Goal: Information Seeking & Learning: Check status

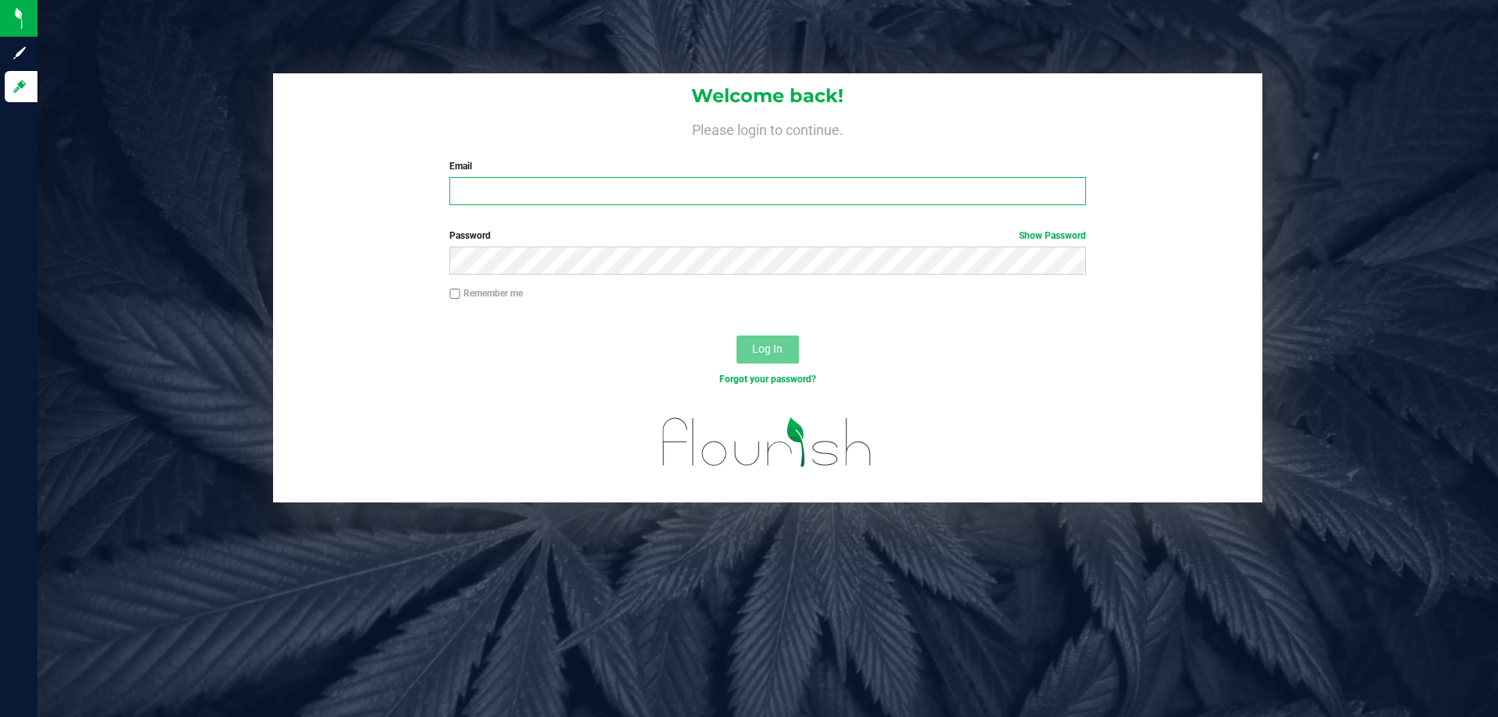
drag, startPoint x: 0, startPoint y: 0, endPoint x: 626, endPoint y: 185, distance: 653.1
click at [626, 185] on input "Email" at bounding box center [767, 191] width 636 height 28
type input "[EMAIL_ADDRESS][DOMAIN_NAME]"
click at [736, 335] on button "Log In" at bounding box center [767, 349] width 62 height 28
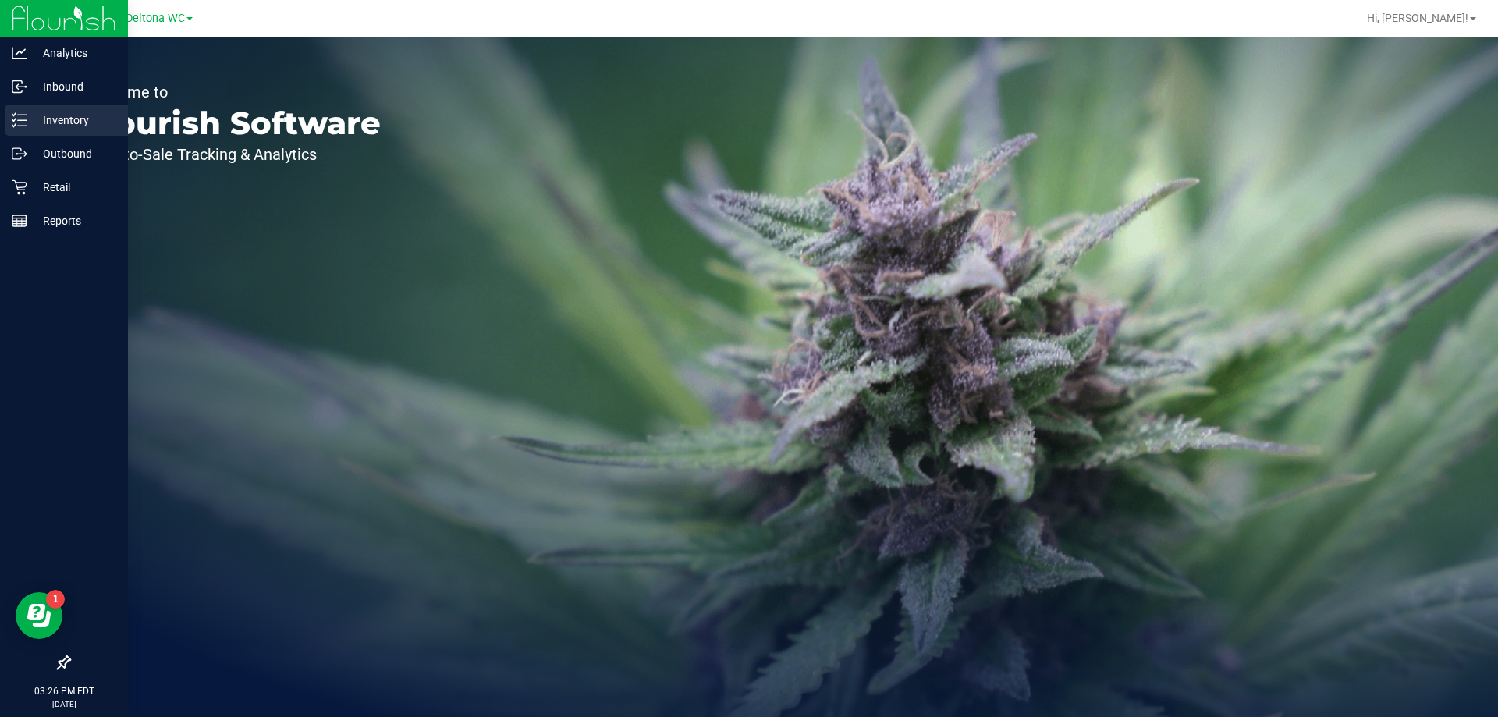
click at [106, 120] on p "Inventory" at bounding box center [74, 120] width 94 height 19
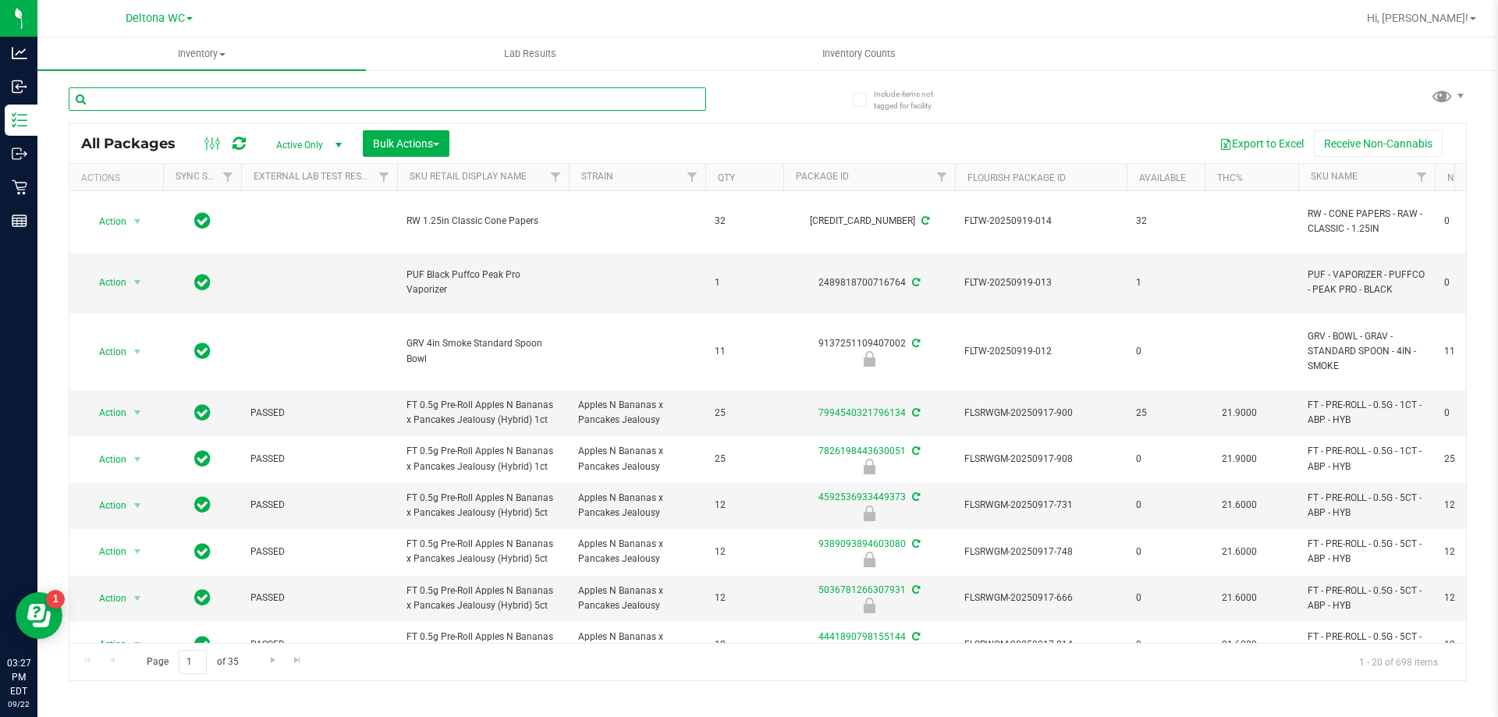
click at [197, 100] on input "text" at bounding box center [387, 98] width 637 height 23
type input "amn"
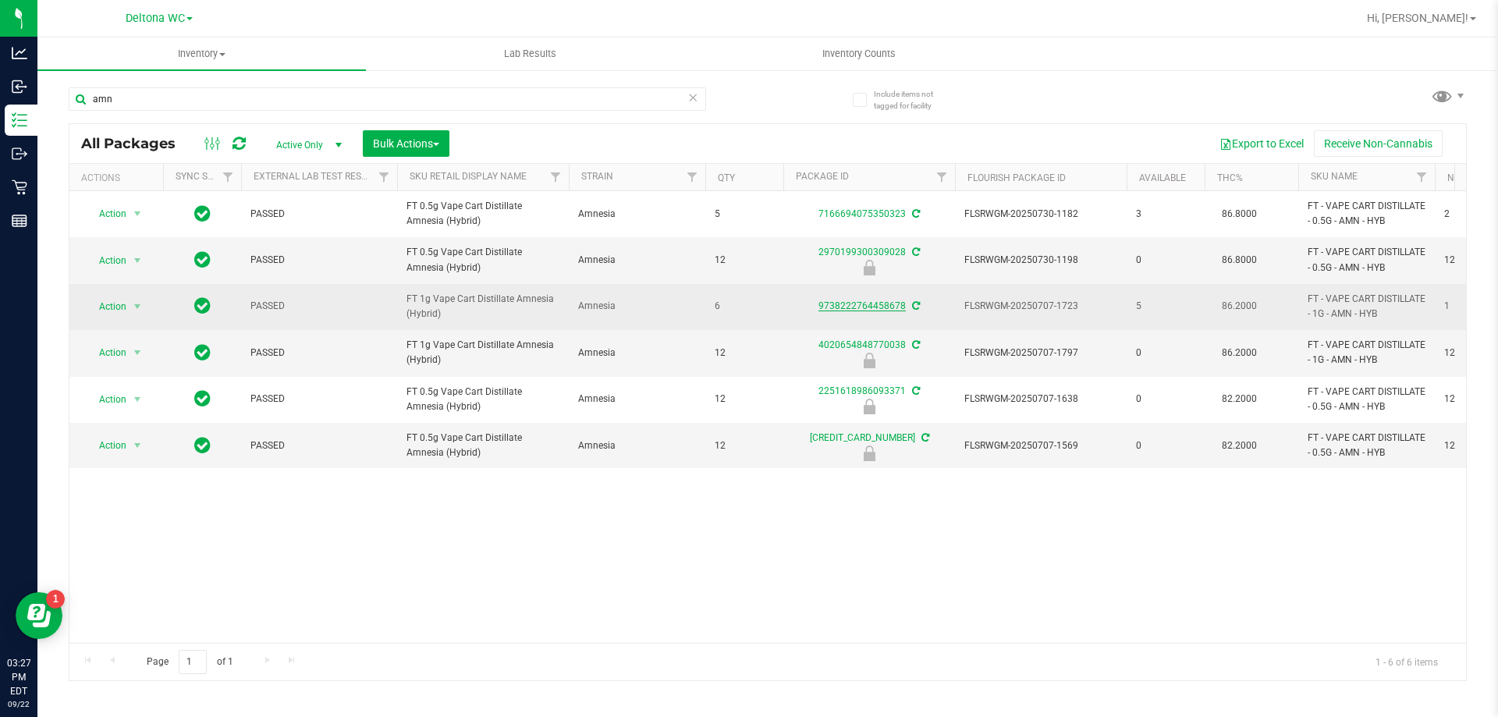
click at [864, 303] on link "9738222764458678" at bounding box center [861, 305] width 87 height 11
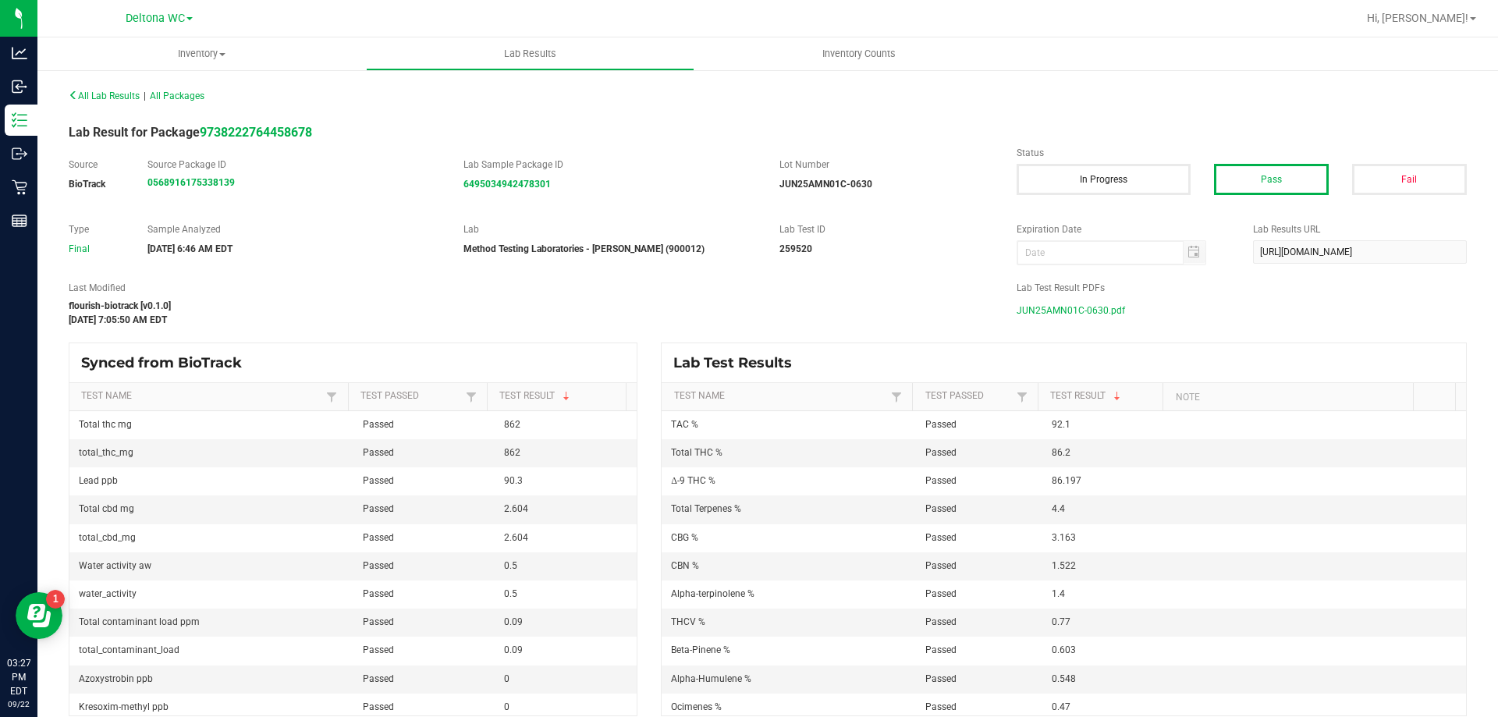
click at [1070, 307] on span "JUN25AMN01C-0630.pdf" at bounding box center [1070, 310] width 108 height 23
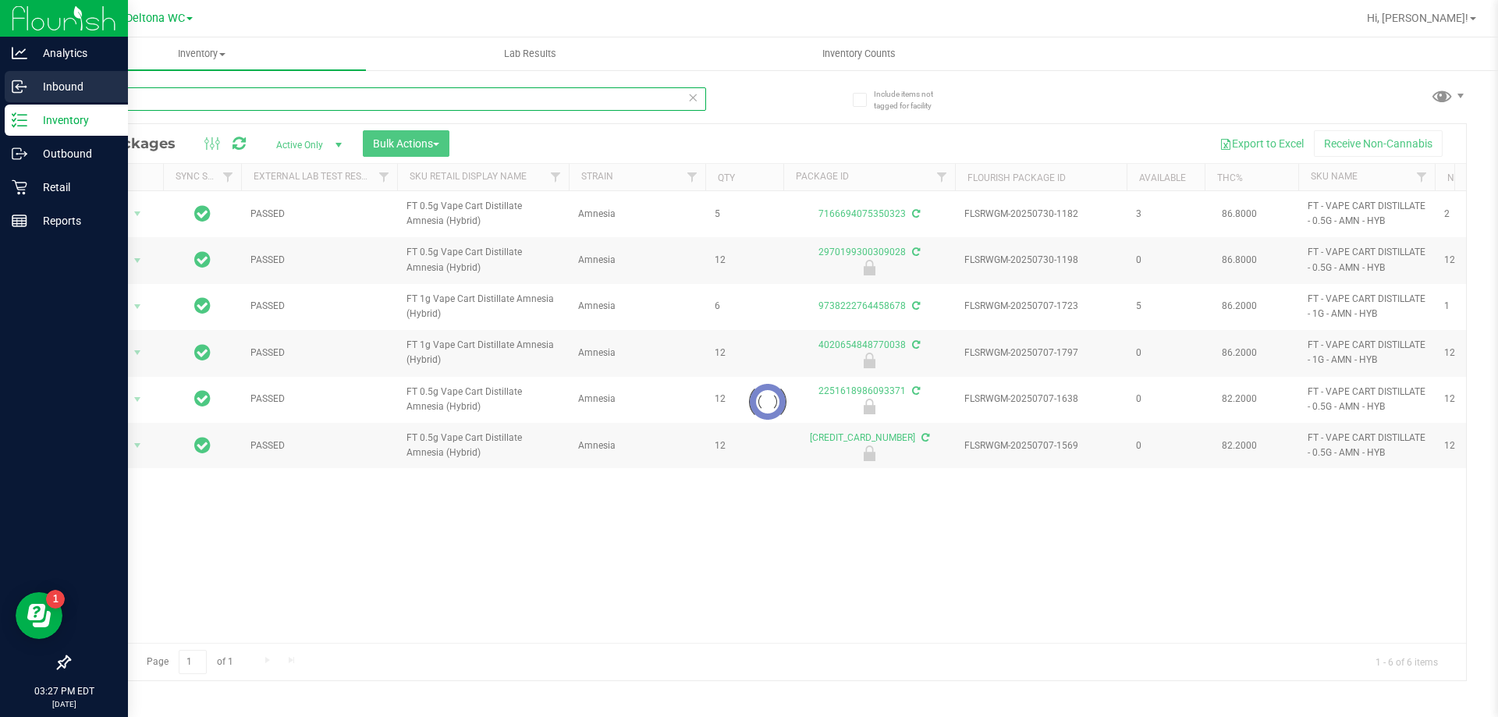
drag, startPoint x: 224, startPoint y: 97, endPoint x: 0, endPoint y: 87, distance: 224.1
click at [0, 87] on div "Analytics Inbound Inventory Outbound Retail Reports 03:27 PM EDT [DATE] 09/22 D…" at bounding box center [749, 358] width 1498 height 717
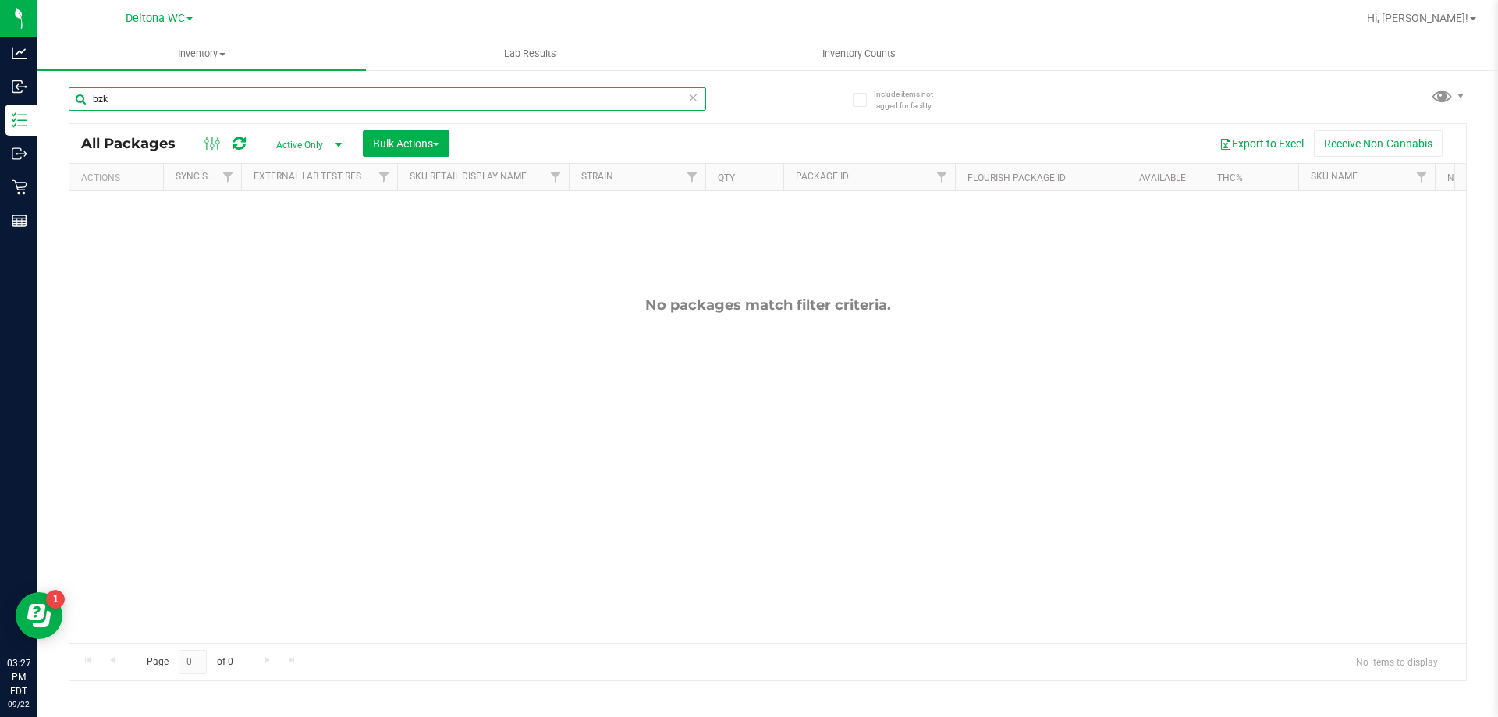
type input "bzk"
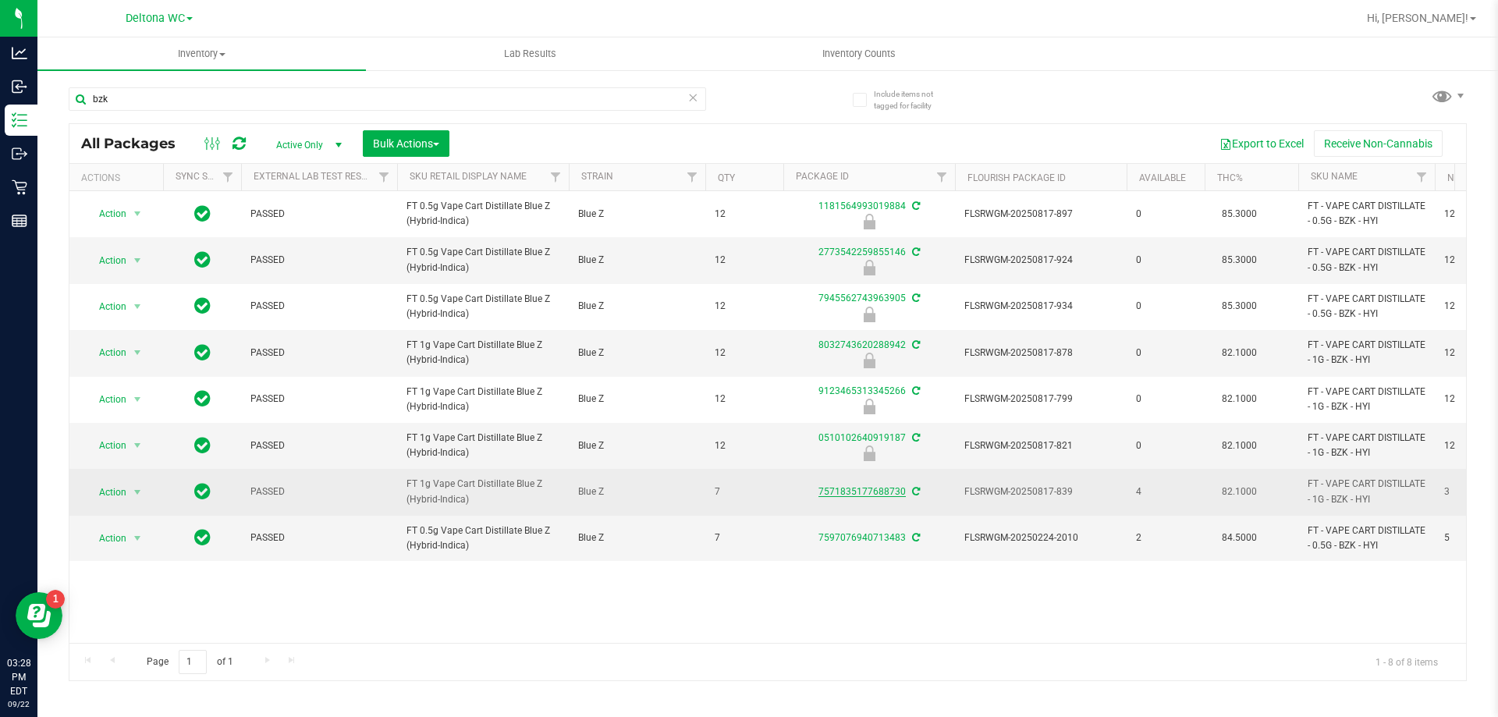
click at [877, 491] on link "7571835177688730" at bounding box center [861, 491] width 87 height 11
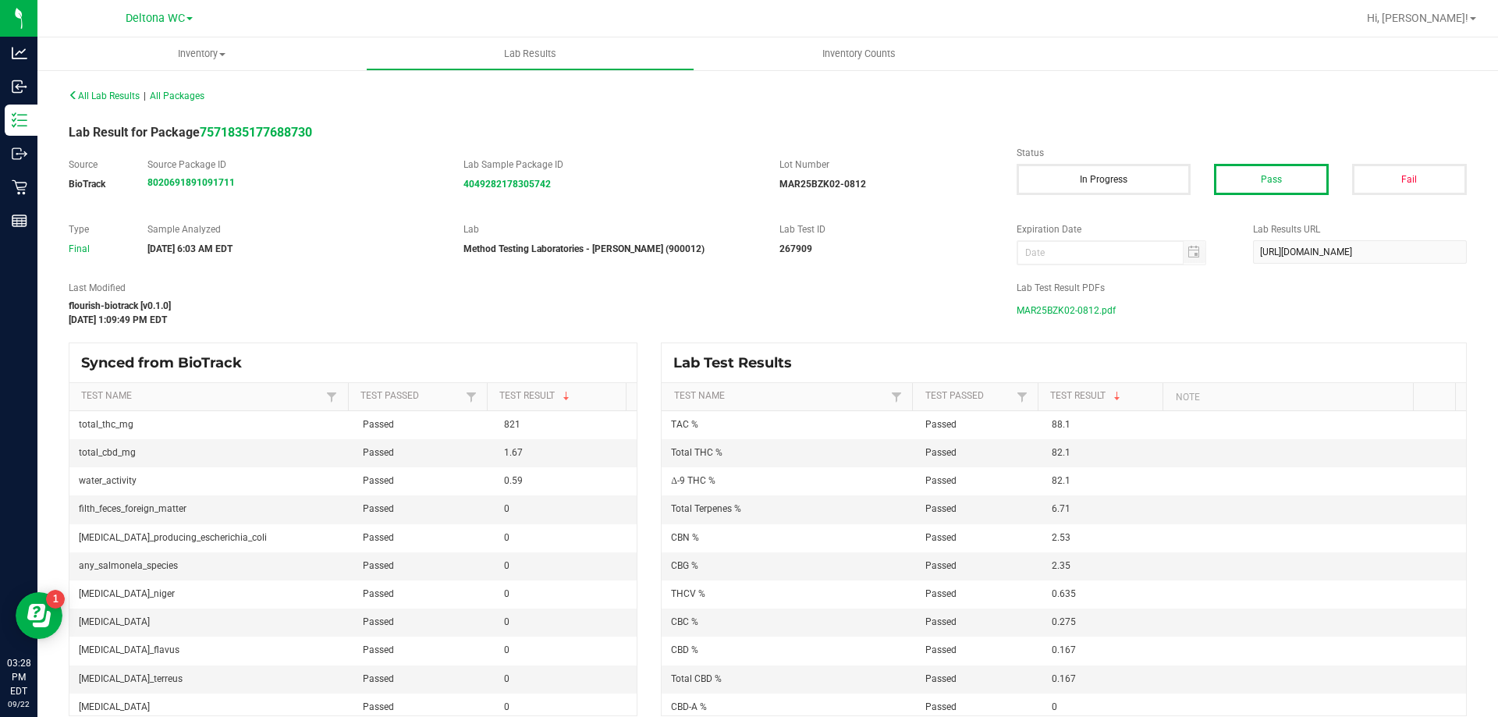
click at [1063, 310] on span "MAR25BZK02-0812.pdf" at bounding box center [1065, 310] width 99 height 23
click at [1025, 310] on span "MAR25BZK02-0812.pdf" at bounding box center [1065, 310] width 99 height 23
click at [1057, 307] on span "MAR25BZK02-0812.pdf" at bounding box center [1065, 310] width 99 height 23
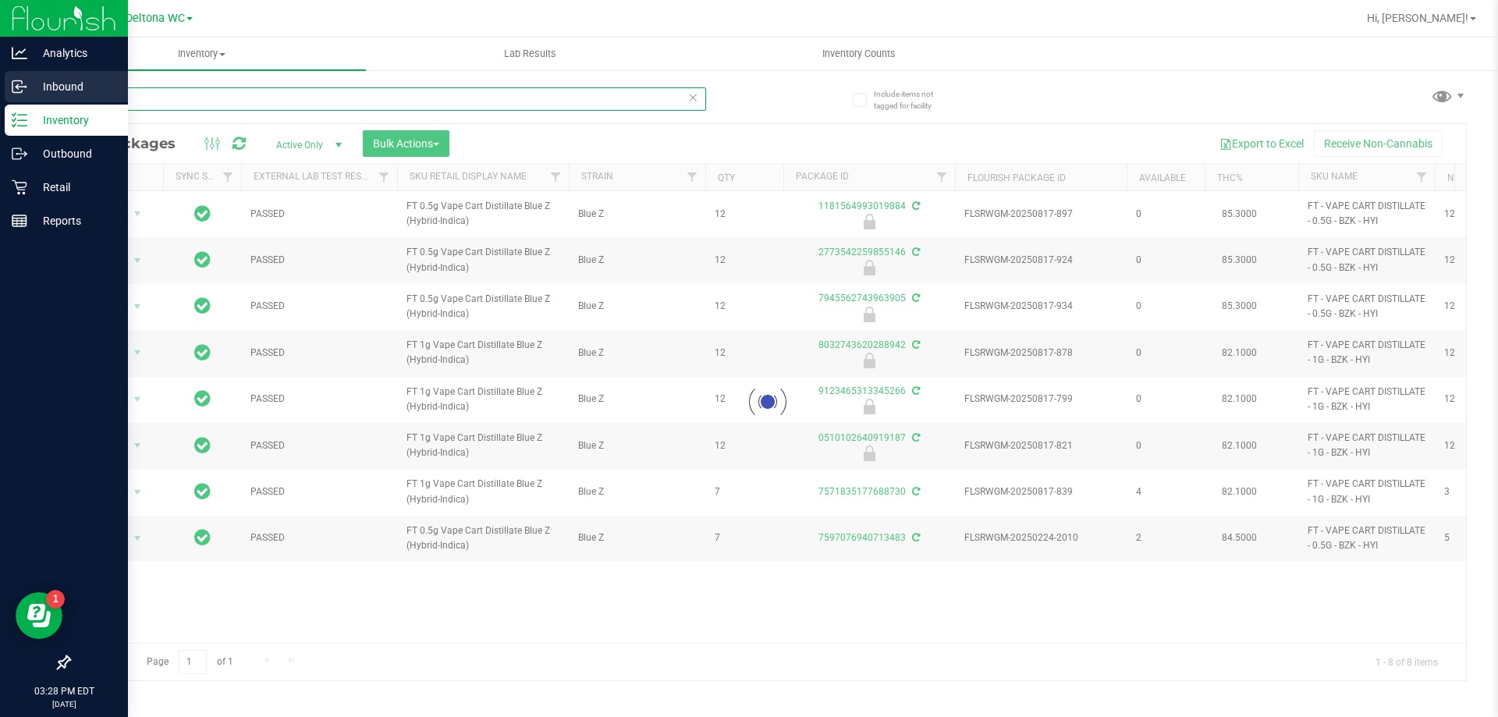
drag, startPoint x: 102, startPoint y: 100, endPoint x: 5, endPoint y: 85, distance: 98.6
click at [5, 85] on div "Analytics Inbound Inventory Outbound Retail Reports 03:28 PM EDT [DATE] 09/22 D…" at bounding box center [749, 358] width 1498 height 717
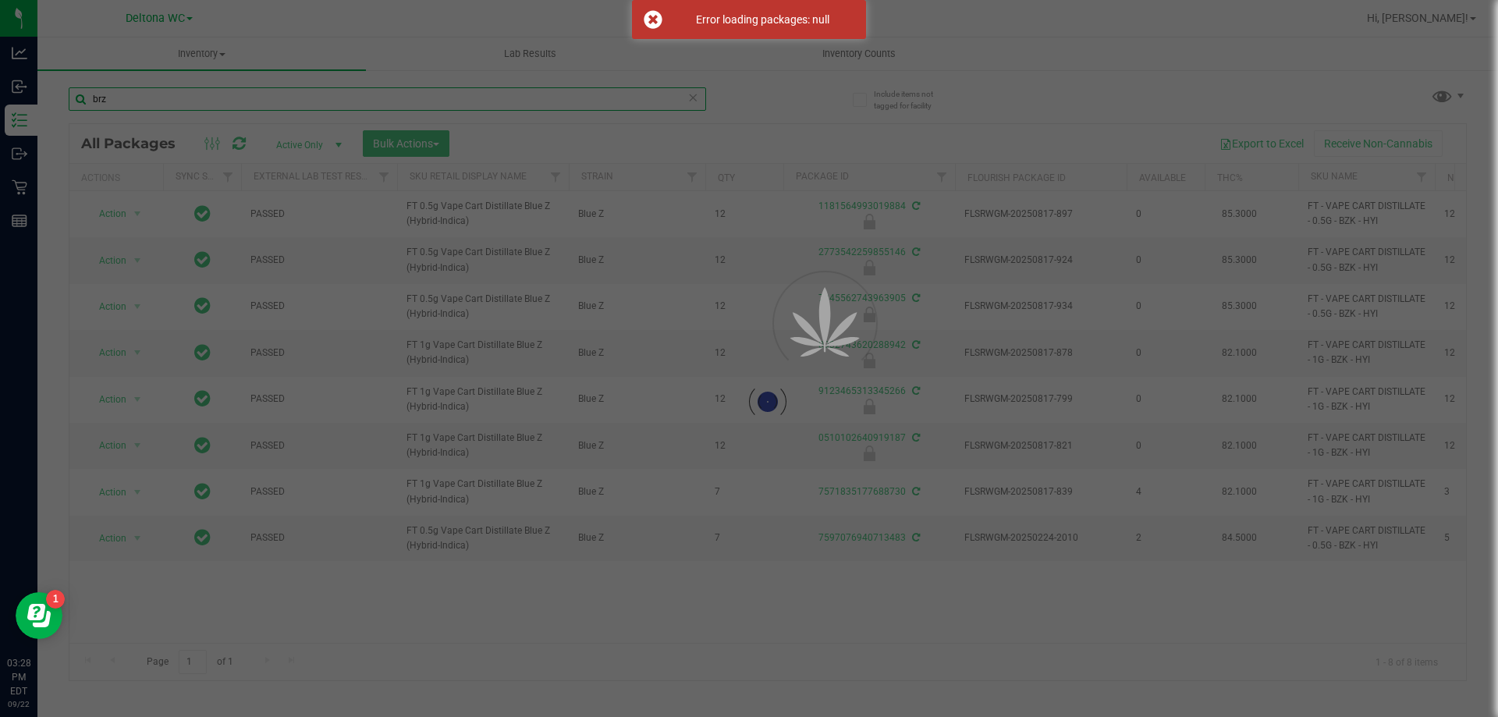
type input "brz"
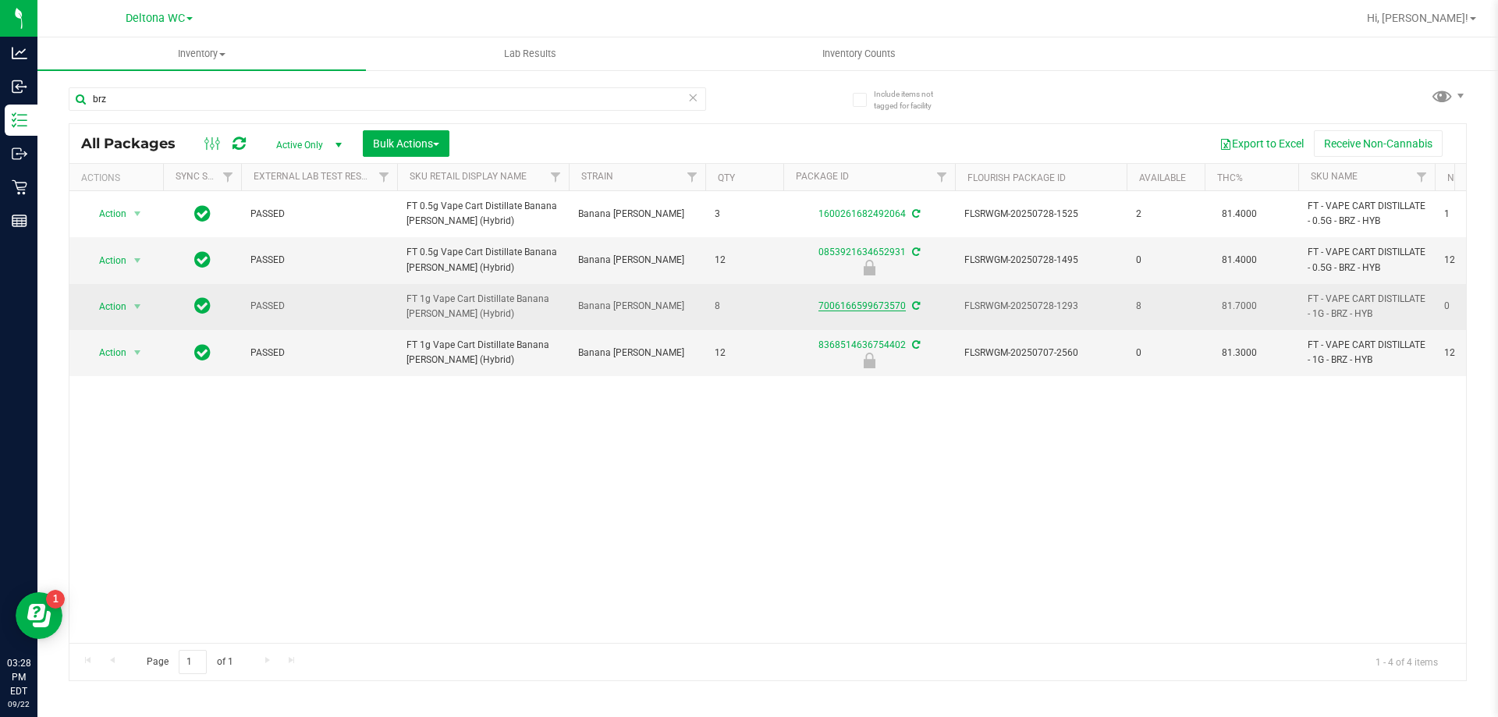
click at [867, 309] on link "7006166599673570" at bounding box center [861, 305] width 87 height 11
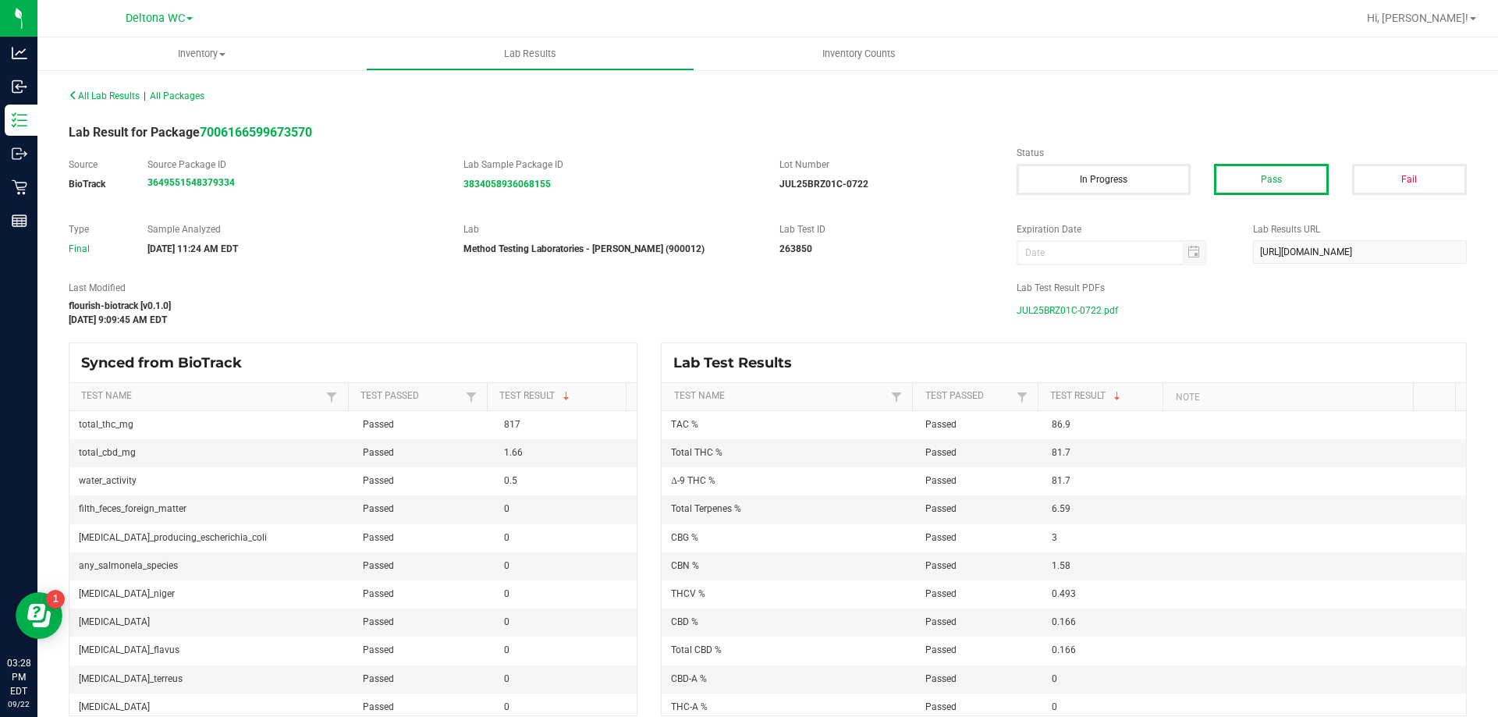
click at [1049, 307] on span "JUL25BRZ01C-0722.pdf" at bounding box center [1066, 310] width 101 height 23
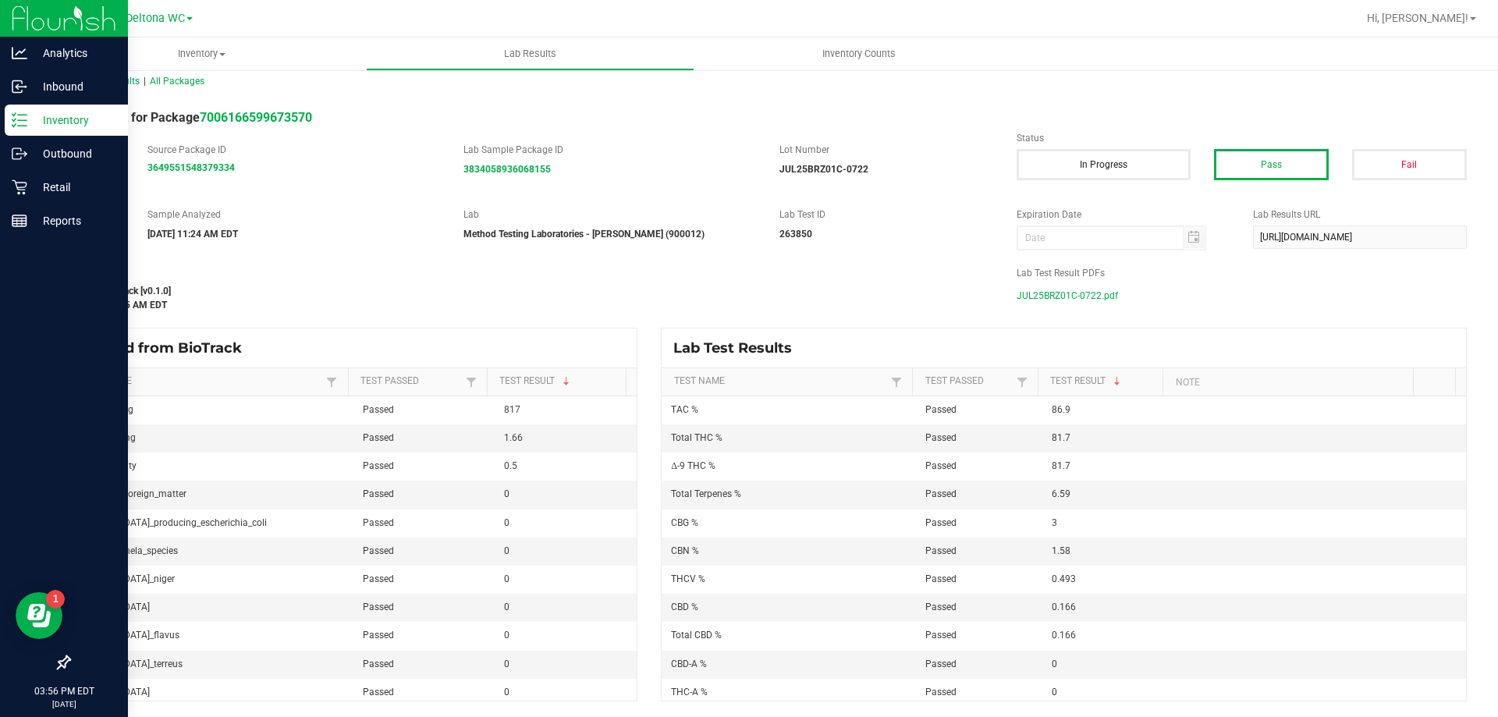
click at [65, 123] on p "Inventory" at bounding box center [74, 120] width 94 height 19
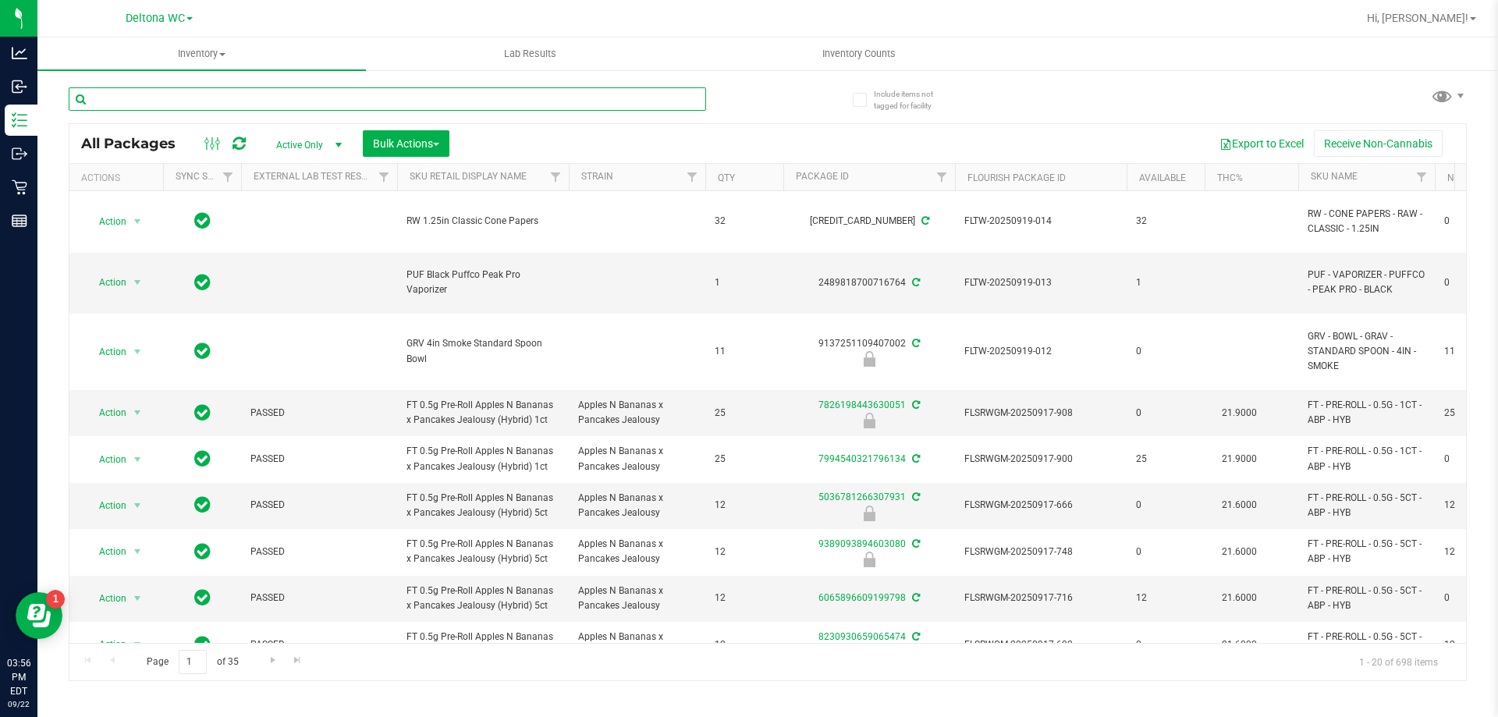
click at [272, 92] on input "text" at bounding box center [387, 98] width 637 height 23
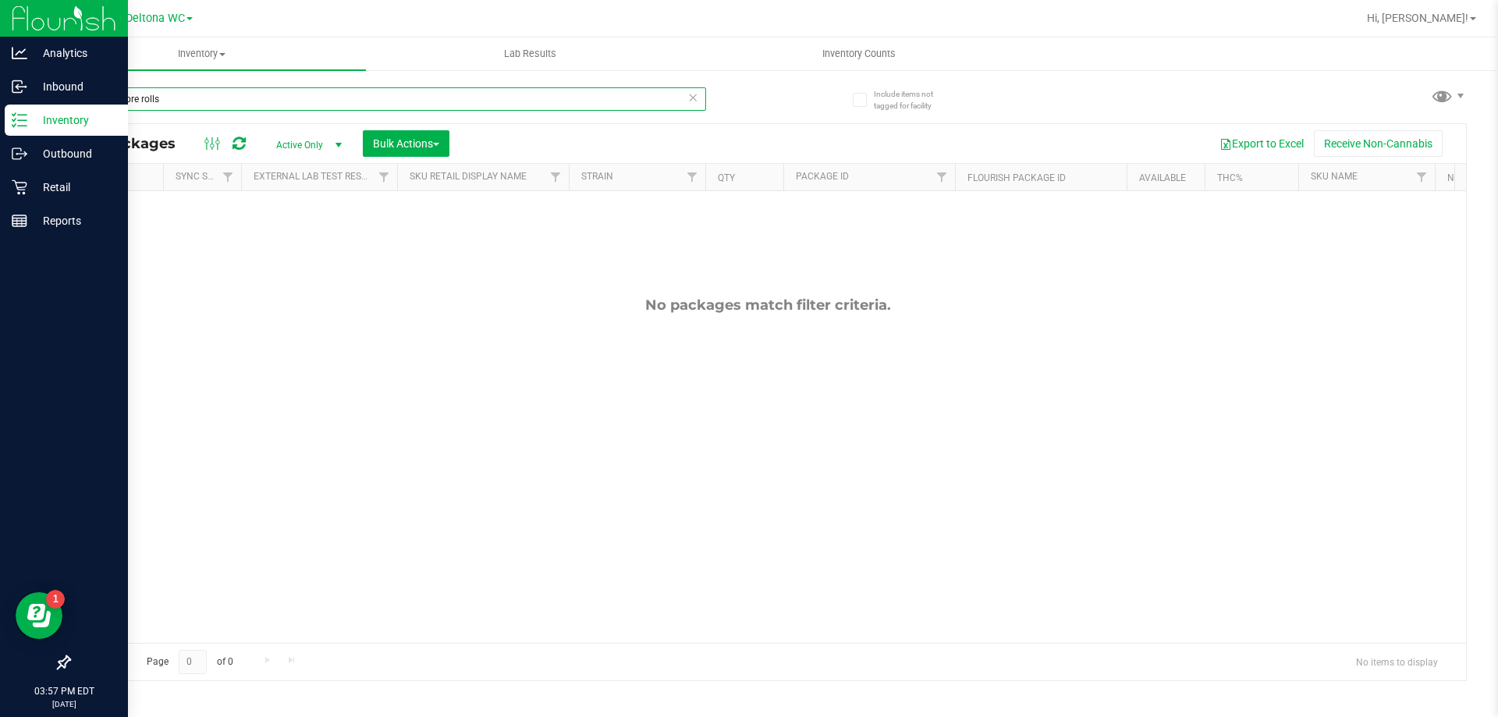
drag, startPoint x: 123, startPoint y: 97, endPoint x: 0, endPoint y: 106, distance: 123.6
click at [0, 116] on div "Analytics Inbound Inventory Outbound Retail Reports 03:57 PM EDT [DATE] 09/22 […" at bounding box center [749, 358] width 1498 height 717
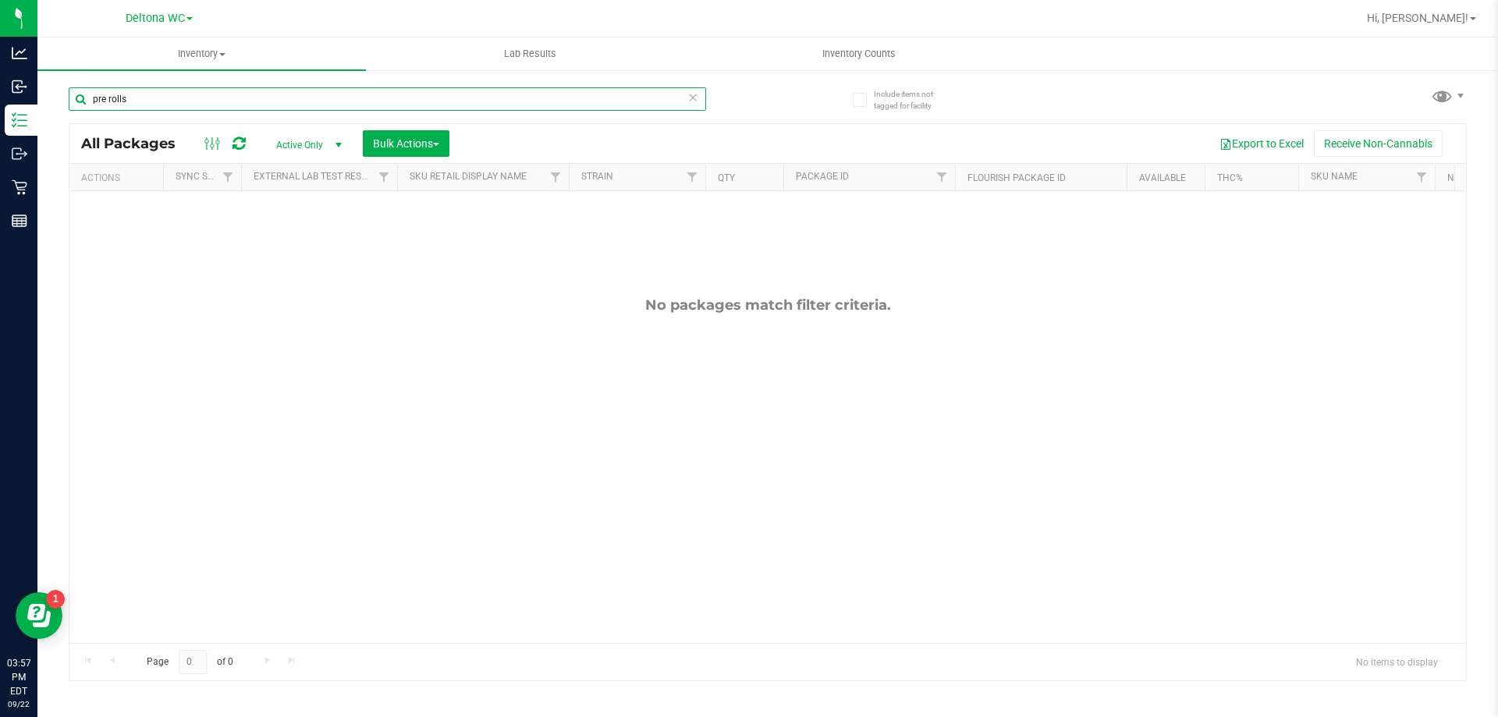
click at [107, 95] on input "pre rolls" at bounding box center [387, 98] width 637 height 23
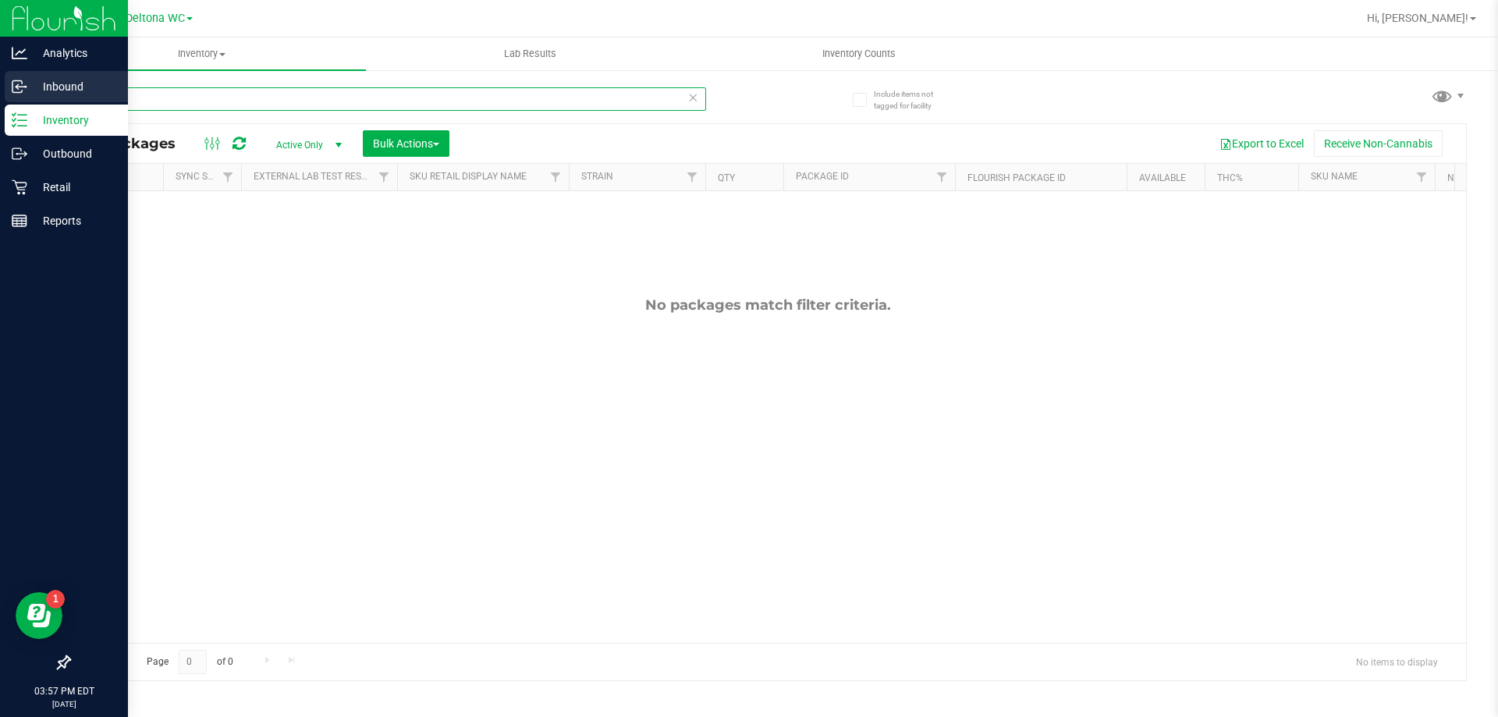
drag, startPoint x: 85, startPoint y: 100, endPoint x: 0, endPoint y: 82, distance: 86.9
click at [0, 83] on div "Analytics Inbound Inventory Outbound Retail Reports 03:57 PM EDT [DATE] 09/22 […" at bounding box center [749, 358] width 1498 height 717
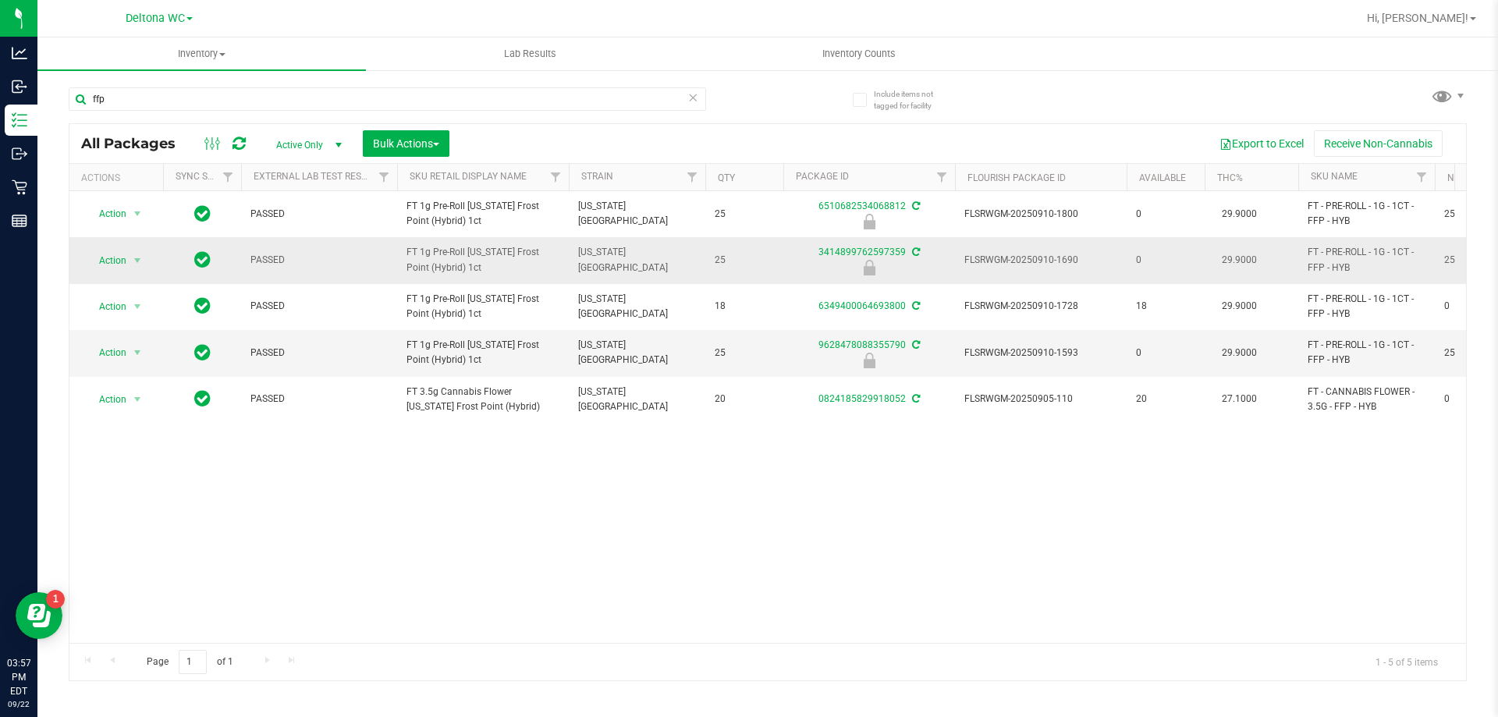
drag, startPoint x: 463, startPoint y: 251, endPoint x: 391, endPoint y: 253, distance: 71.8
click at [393, 251] on tr "Action Action Edit attributes Global inventory Locate package Package audit log…" at bounding box center [1383, 260] width 2629 height 46
click at [464, 247] on span "FT 1g Pre-Roll [US_STATE] Frost Point (Hybrid) 1ct" at bounding box center [482, 260] width 153 height 30
drag, startPoint x: 464, startPoint y: 247, endPoint x: 391, endPoint y: 250, distance: 73.4
click at [391, 250] on tr "Action Action Edit attributes Global inventory Locate package Package audit log…" at bounding box center [1383, 260] width 2629 height 46
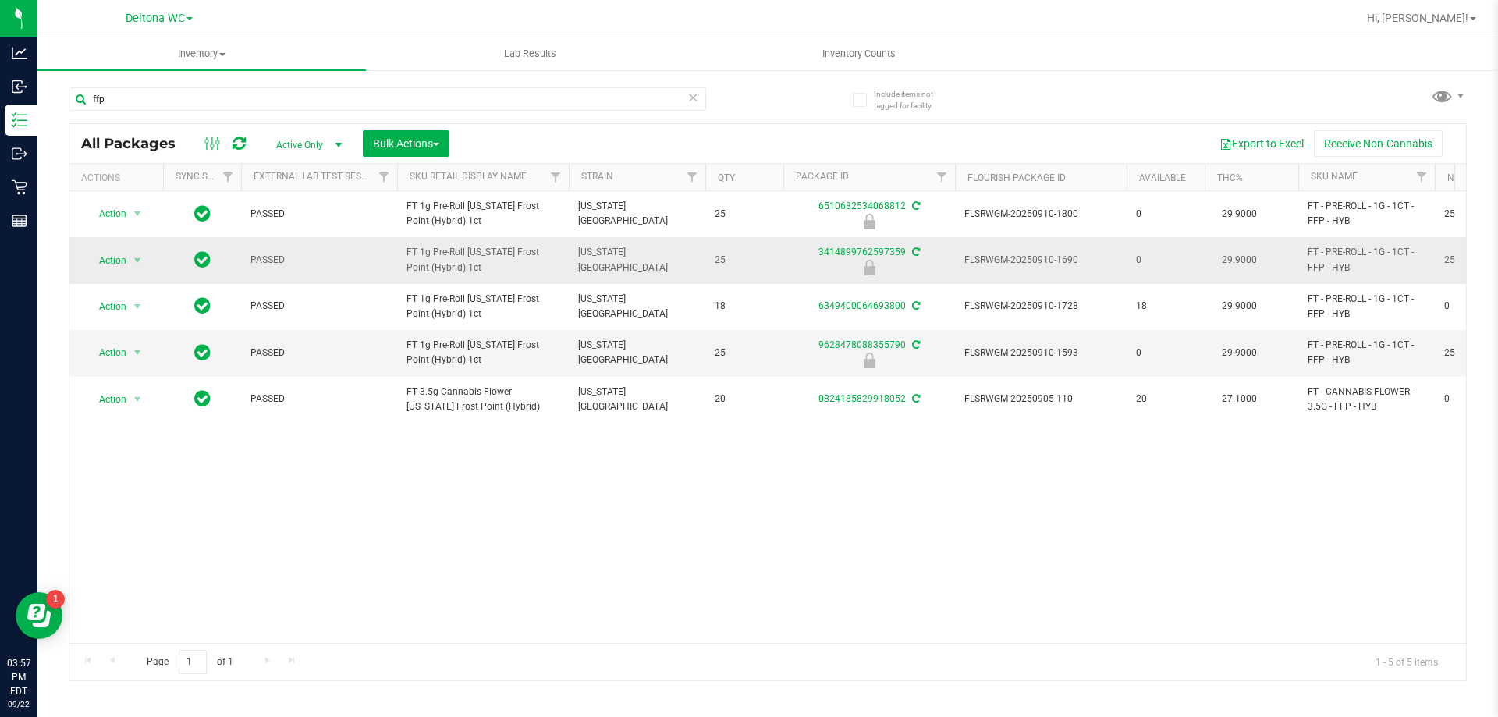
copy tr "FT 1g Pre-Roll"
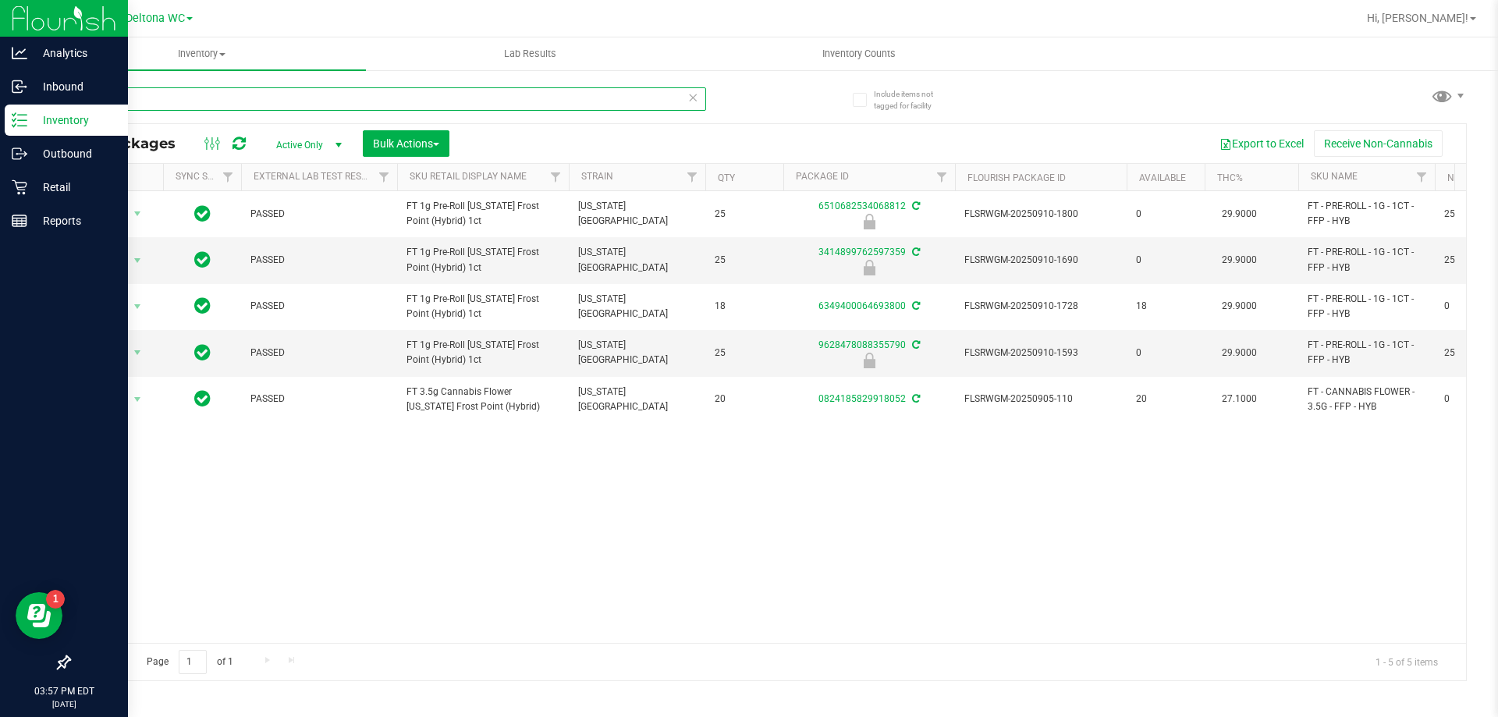
drag, startPoint x: 183, startPoint y: 90, endPoint x: 0, endPoint y: 105, distance: 183.9
click at [0, 105] on div "Analytics Inbound Inventory Outbound Retail Reports 03:57 PM EDT [DATE] 09/22 […" at bounding box center [749, 358] width 1498 height 717
paste input "FT 1g Pre-Roll"
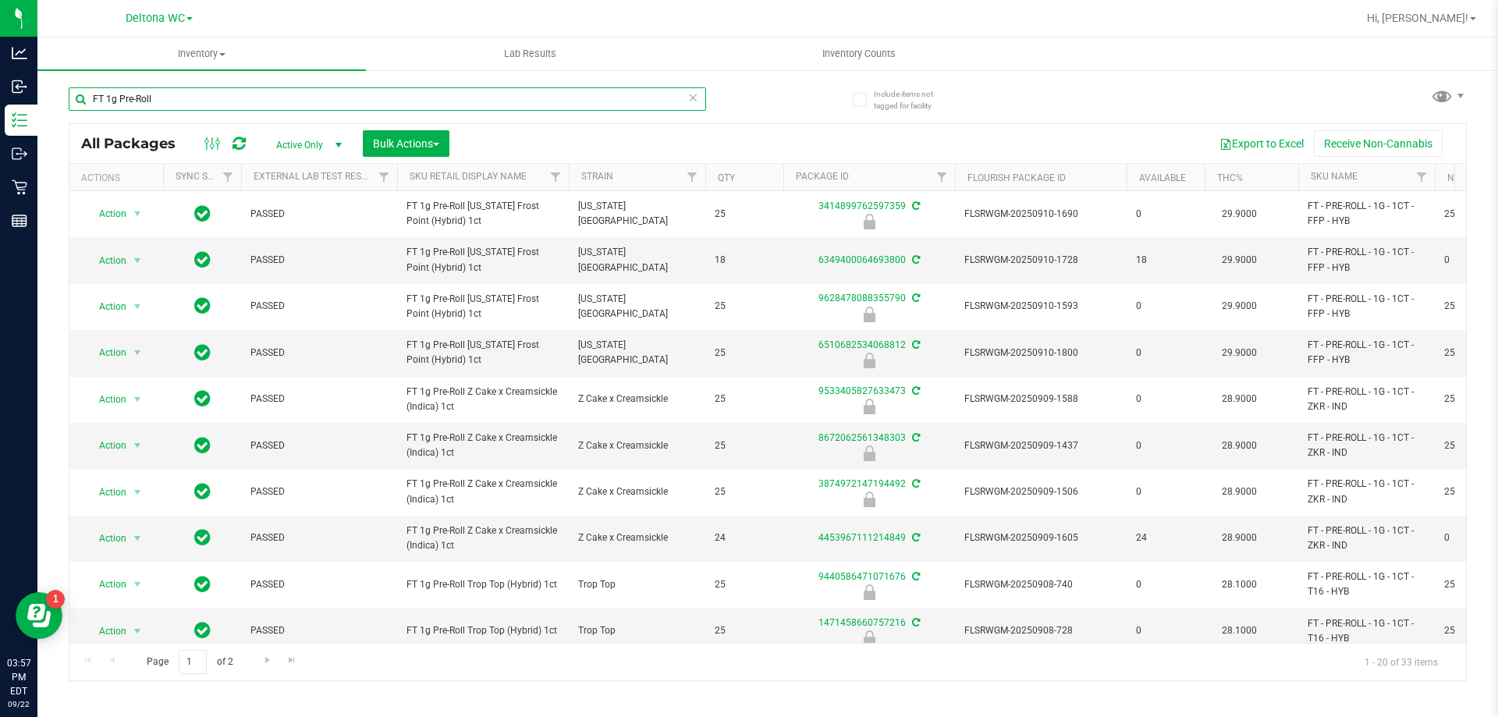
type input "FT 1g Pre-Roll"
click at [307, 140] on span "Active Only" at bounding box center [306, 145] width 86 height 22
click at [319, 170] on li "Active Only" at bounding box center [305, 169] width 84 height 23
click at [1286, 176] on th "THC%" at bounding box center [1251, 177] width 94 height 27
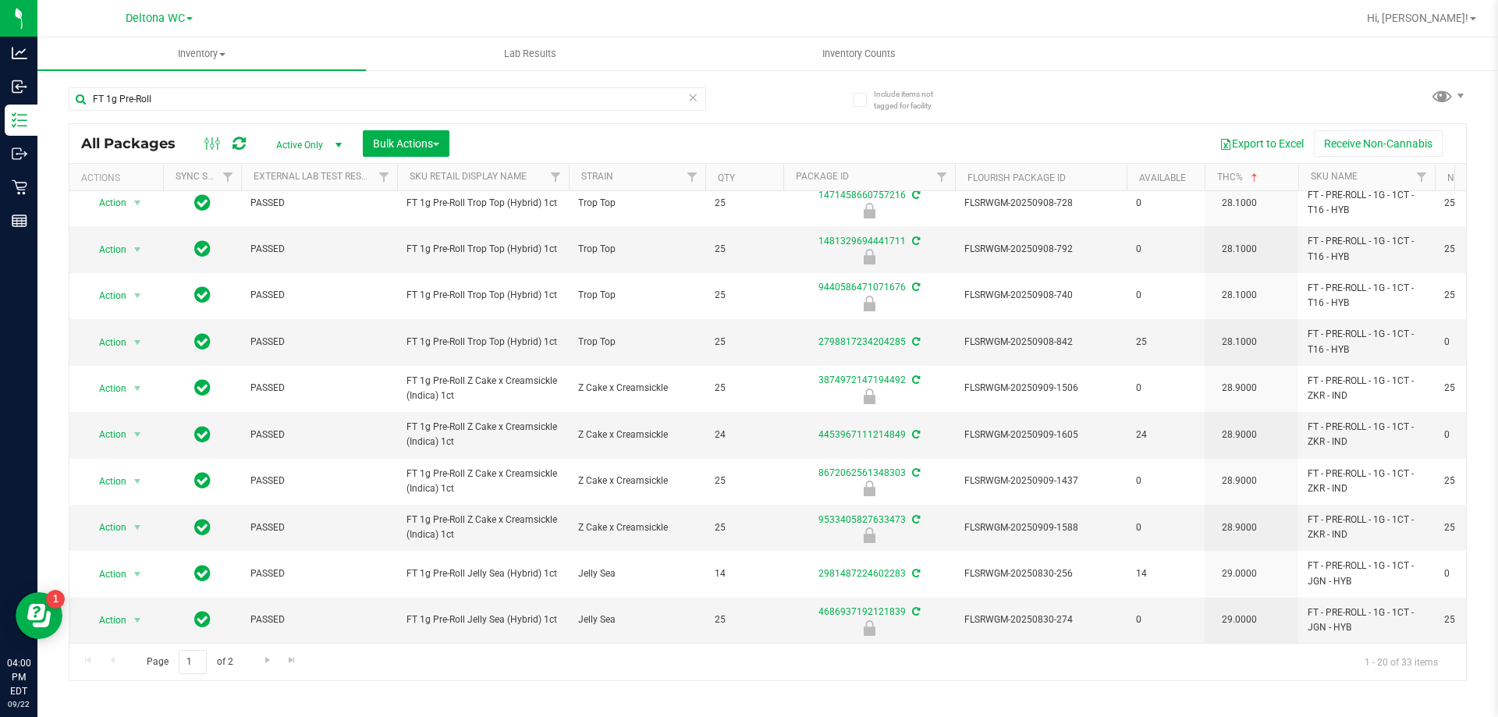
scroll to position [486, 0]
click at [316, 141] on span "Active Only" at bounding box center [306, 145] width 86 height 22
click at [303, 216] on li "Locked" at bounding box center [305, 216] width 84 height 23
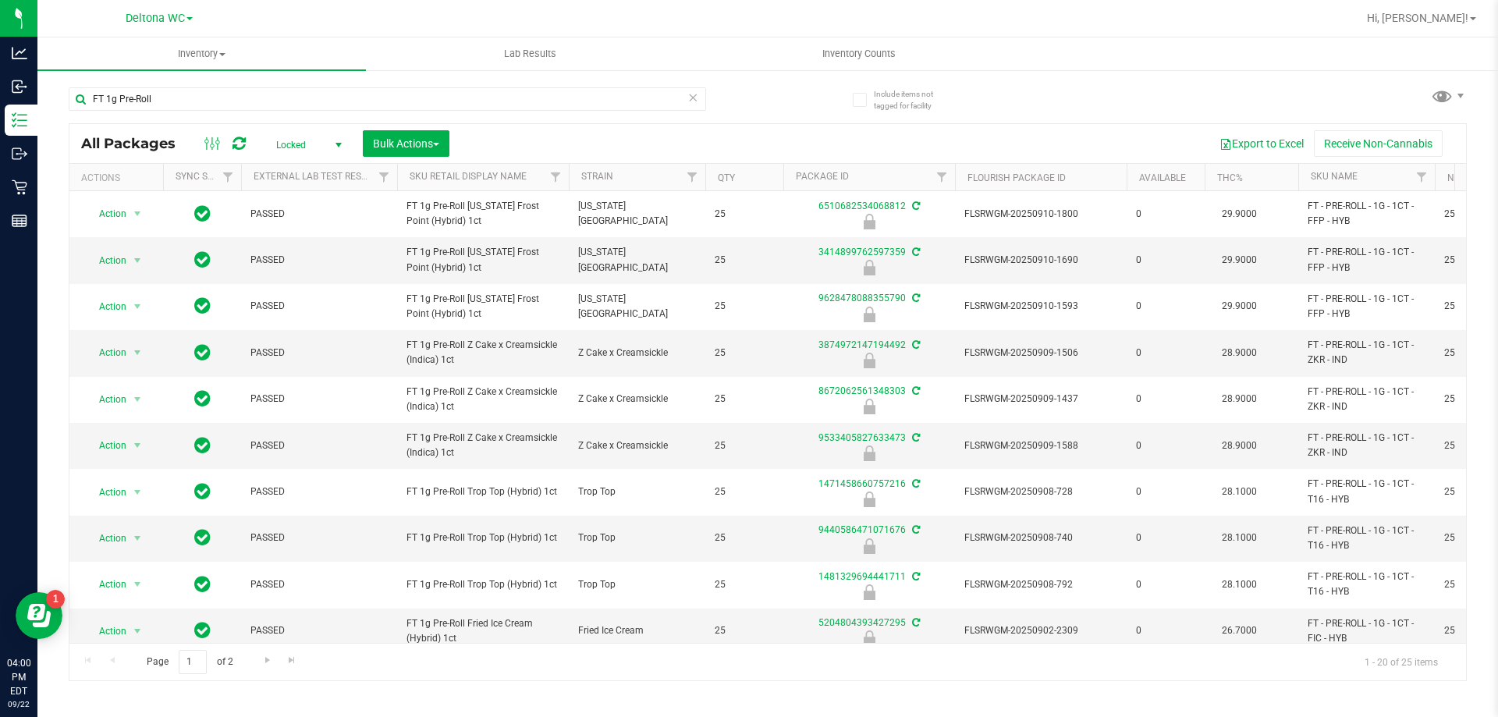
click at [330, 143] on span "select" at bounding box center [338, 145] width 20 height 22
click at [325, 170] on li "Active Only" at bounding box center [305, 169] width 84 height 23
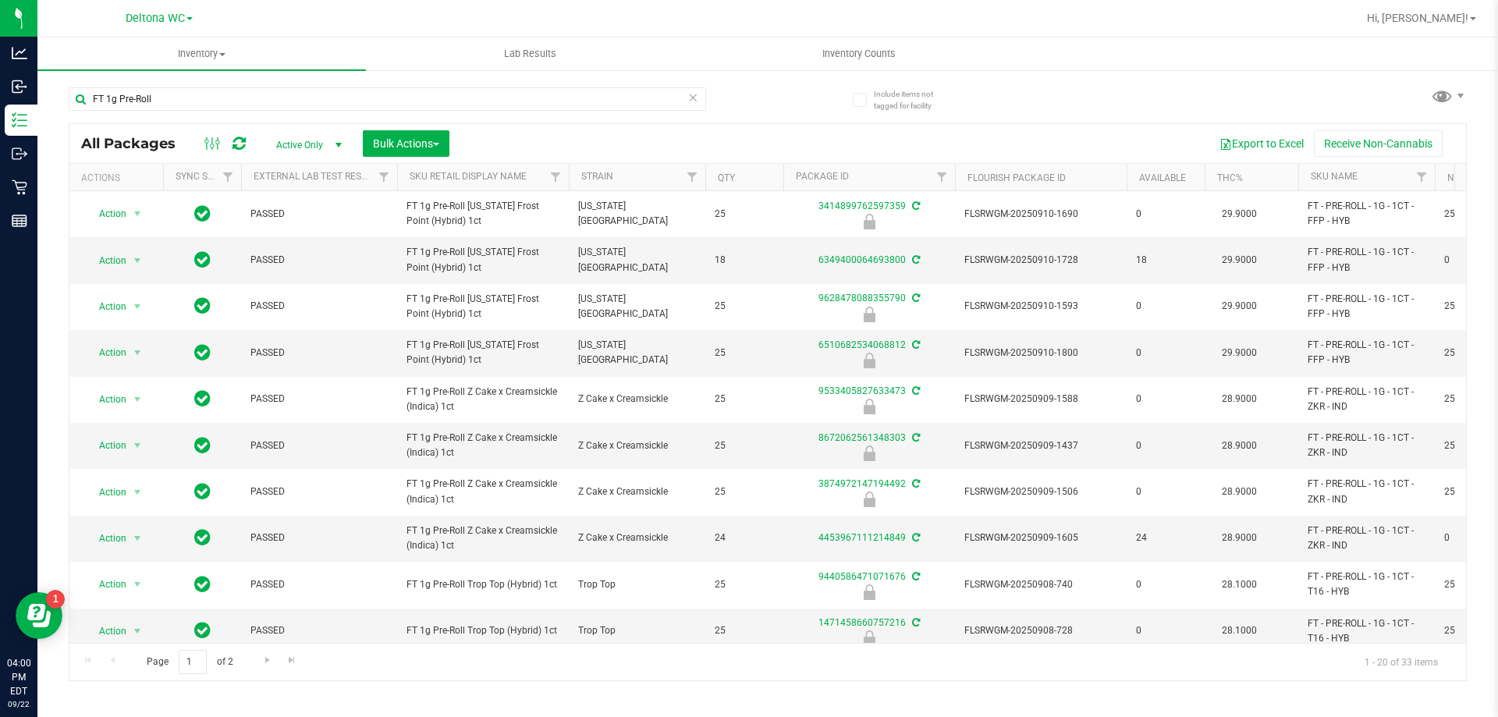
click at [664, 175] on th "Strain" at bounding box center [637, 177] width 137 height 27
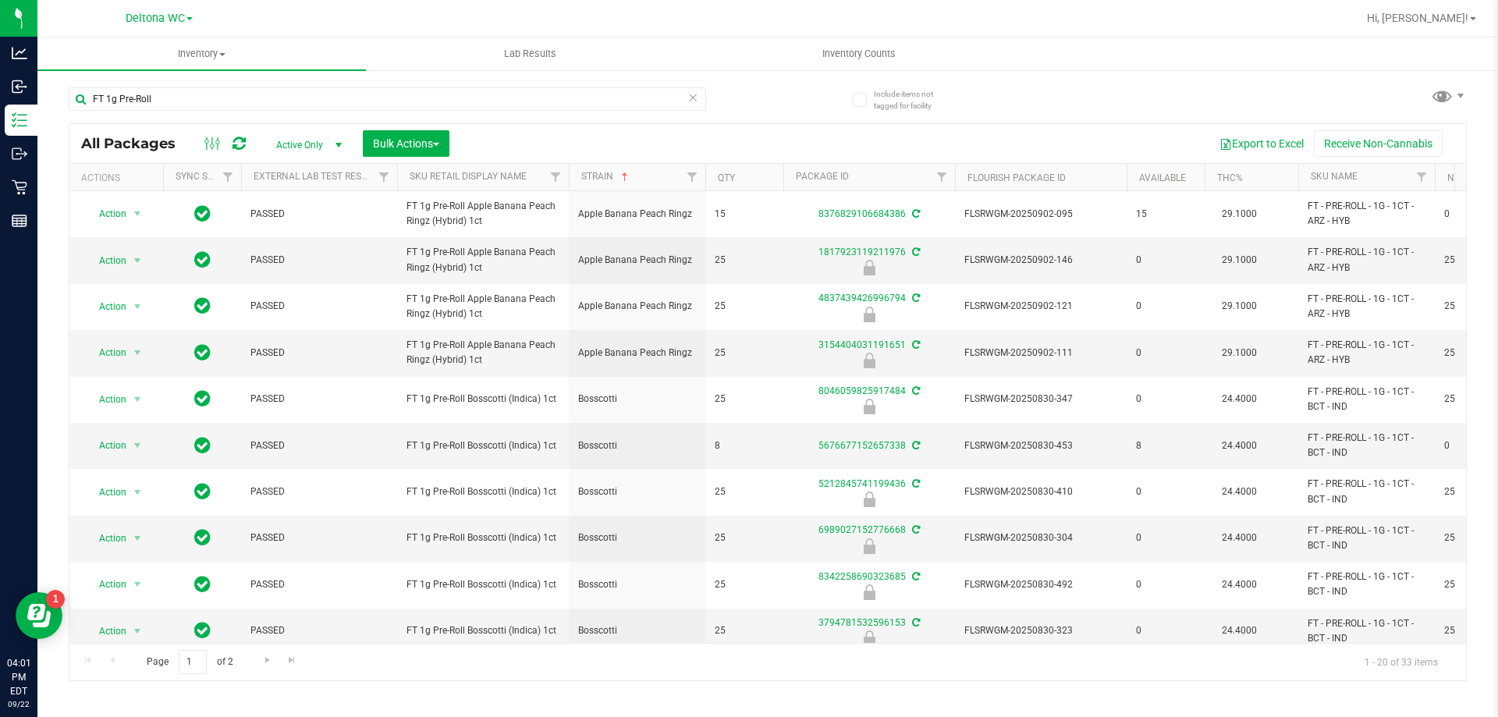
click at [1273, 171] on th "THC%" at bounding box center [1251, 177] width 94 height 27
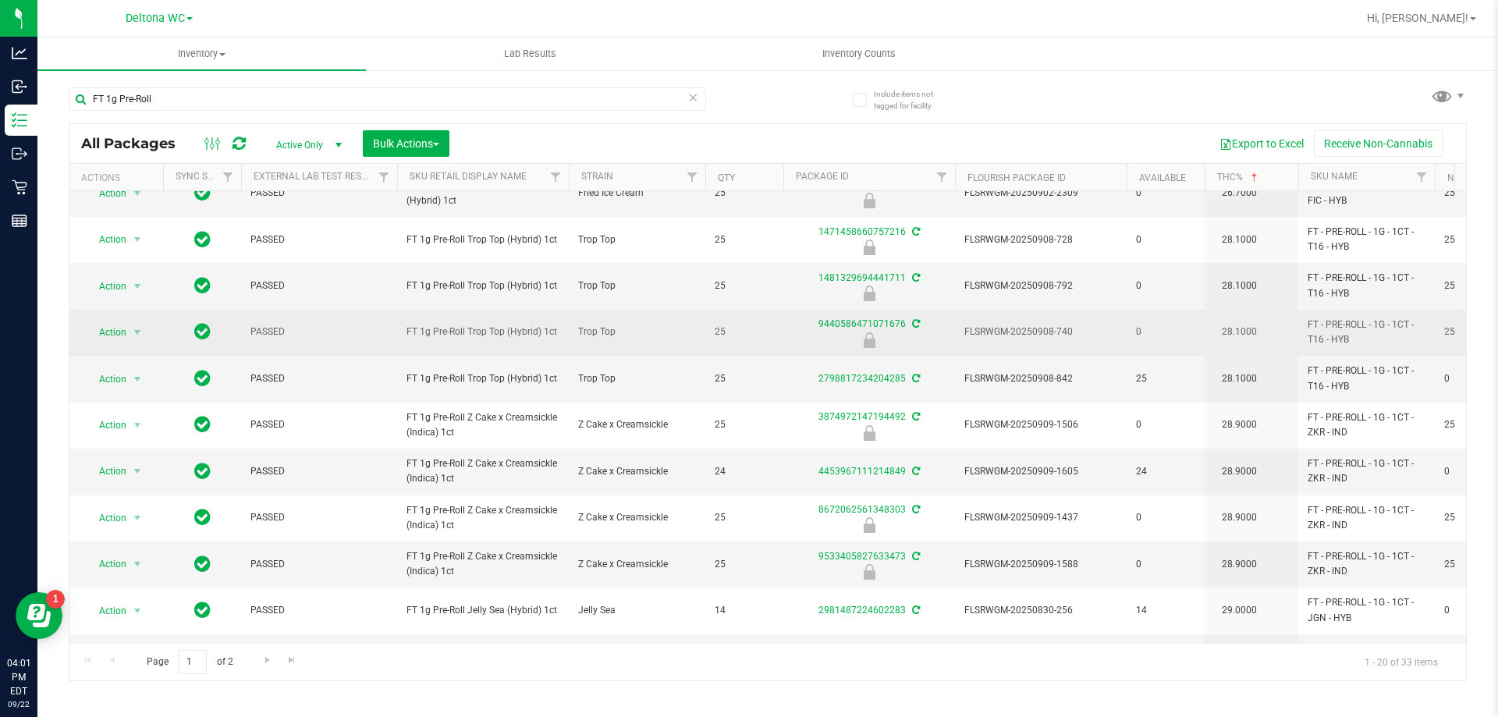
scroll to position [486, 0]
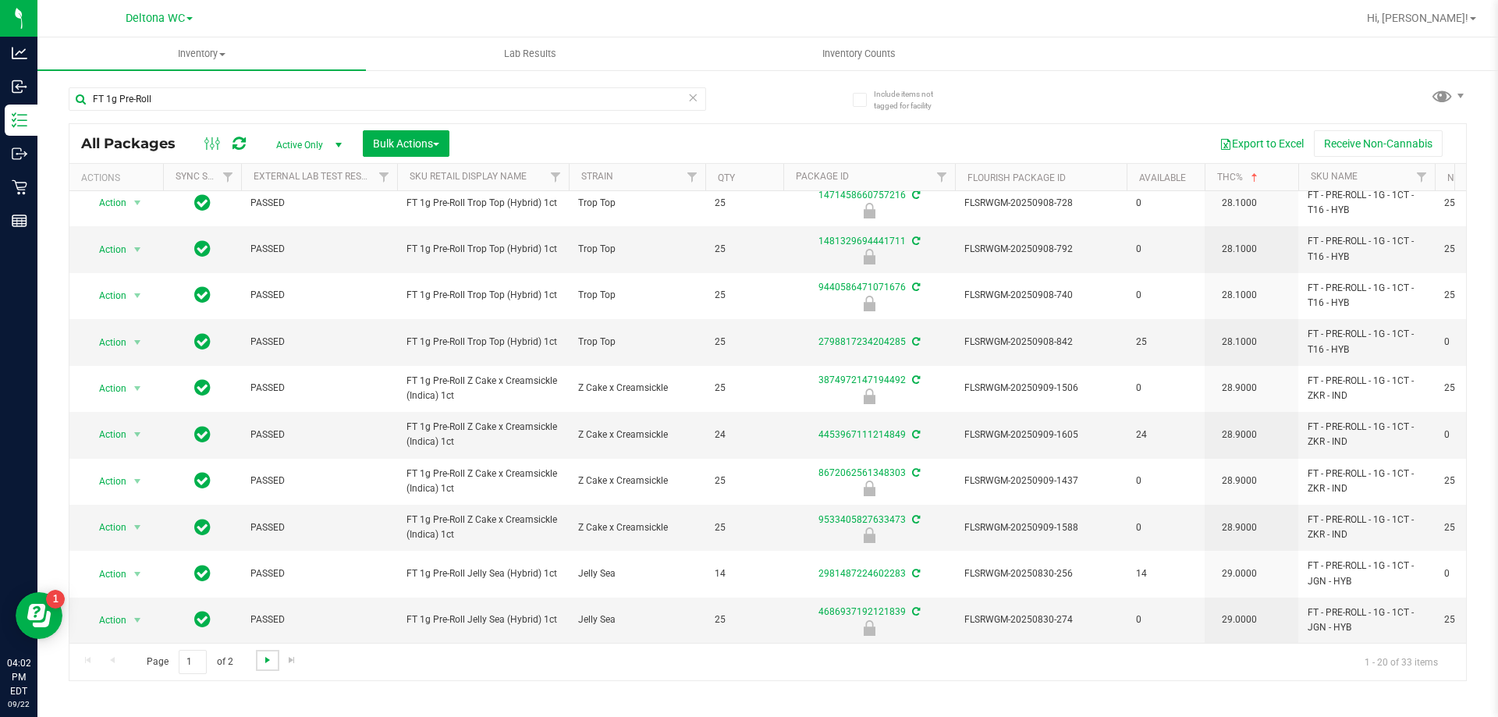
click at [269, 663] on span "Go to the next page" at bounding box center [267, 660] width 12 height 12
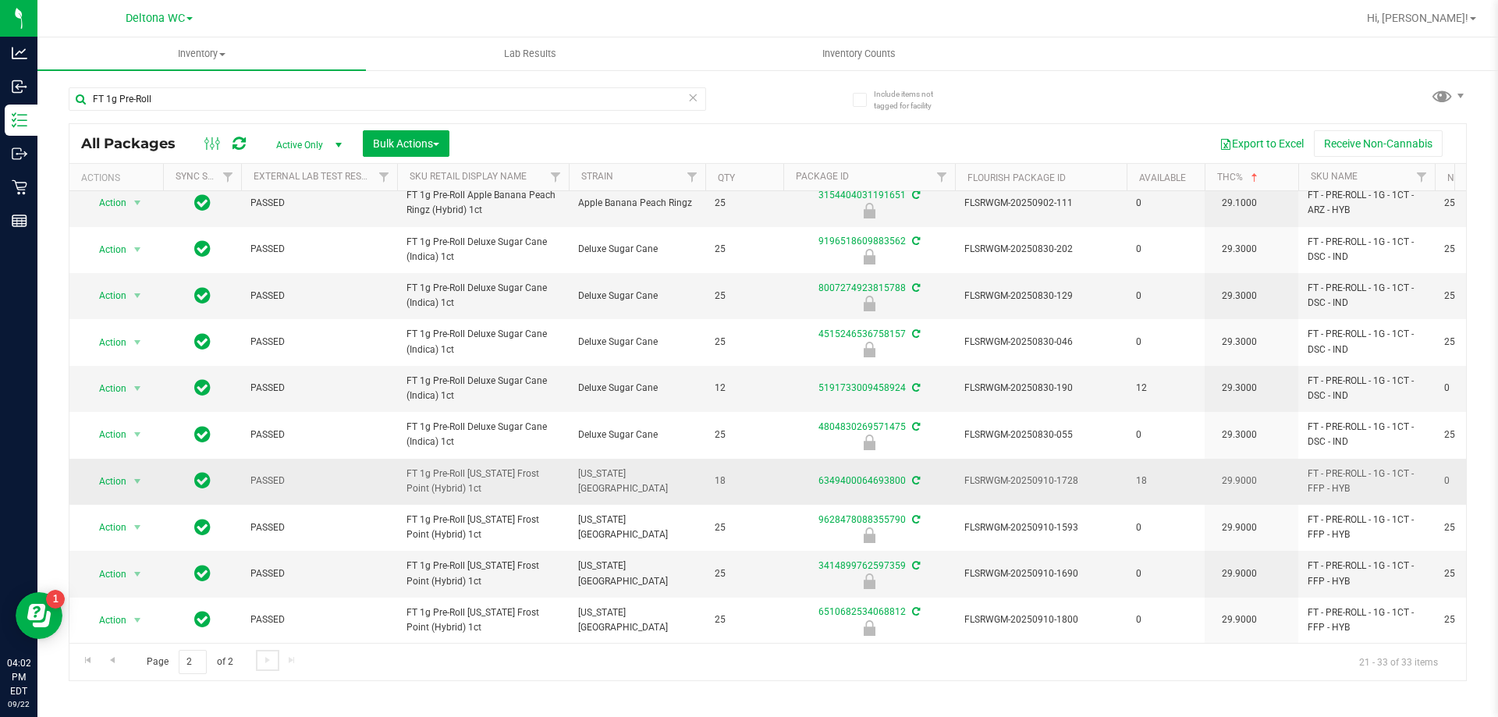
scroll to position [161, 0]
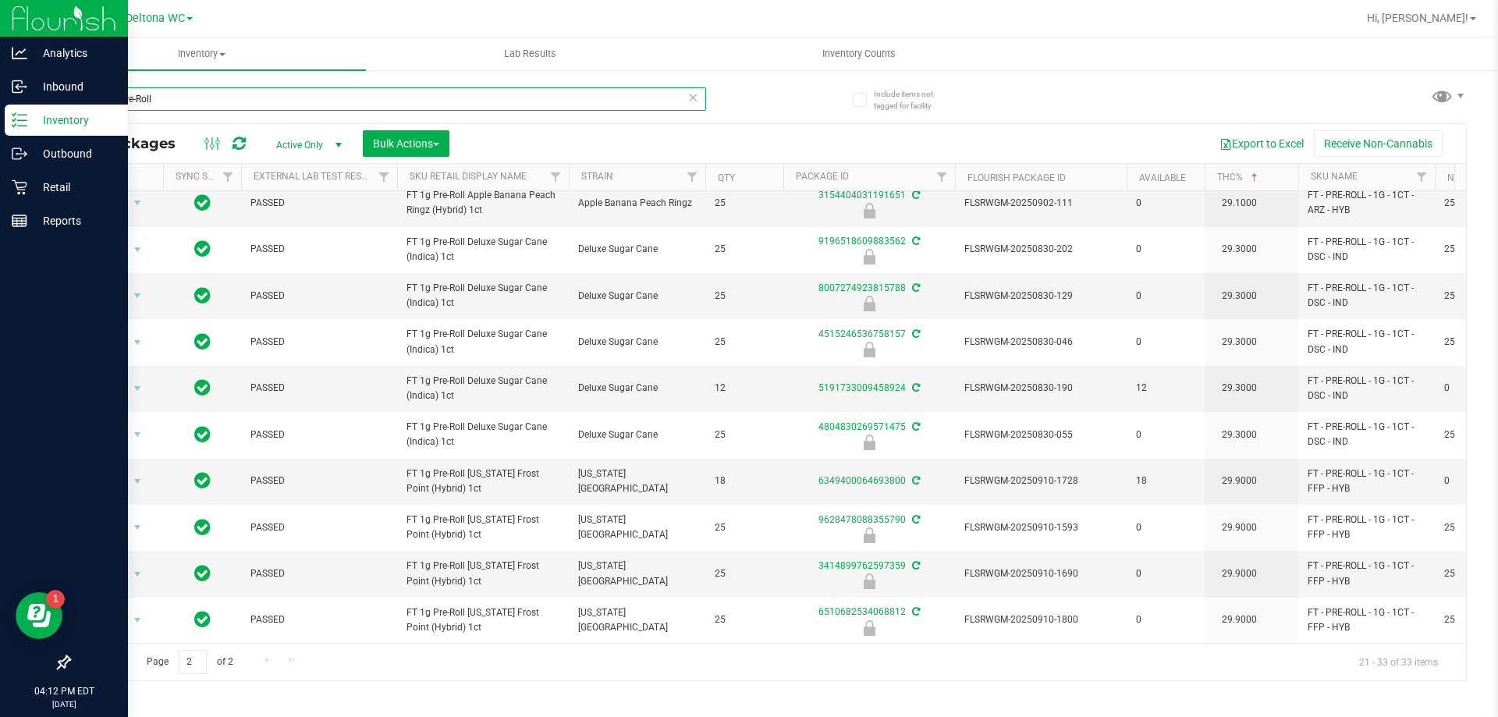
drag, startPoint x: 239, startPoint y: 93, endPoint x: 0, endPoint y: 9, distance: 253.1
click at [0, 10] on div "Analytics Inbound Inventory Outbound Retail Reports 04:12 PM EDT [DATE] 09/22 D…" at bounding box center [749, 358] width 1498 height 717
paste input "SN250728DC1-0804"
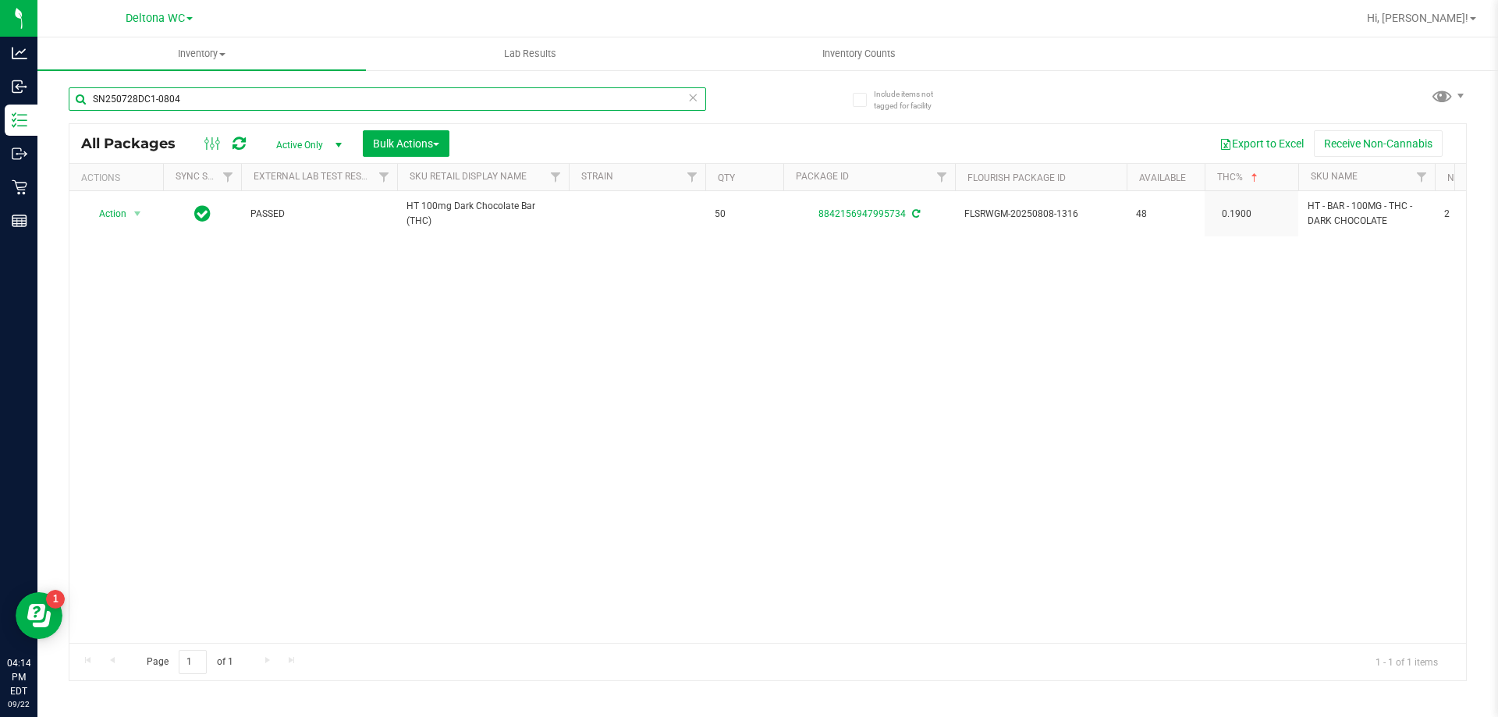
type input "SN250728DC1-0804"
